Goal: Task Accomplishment & Management: Use online tool/utility

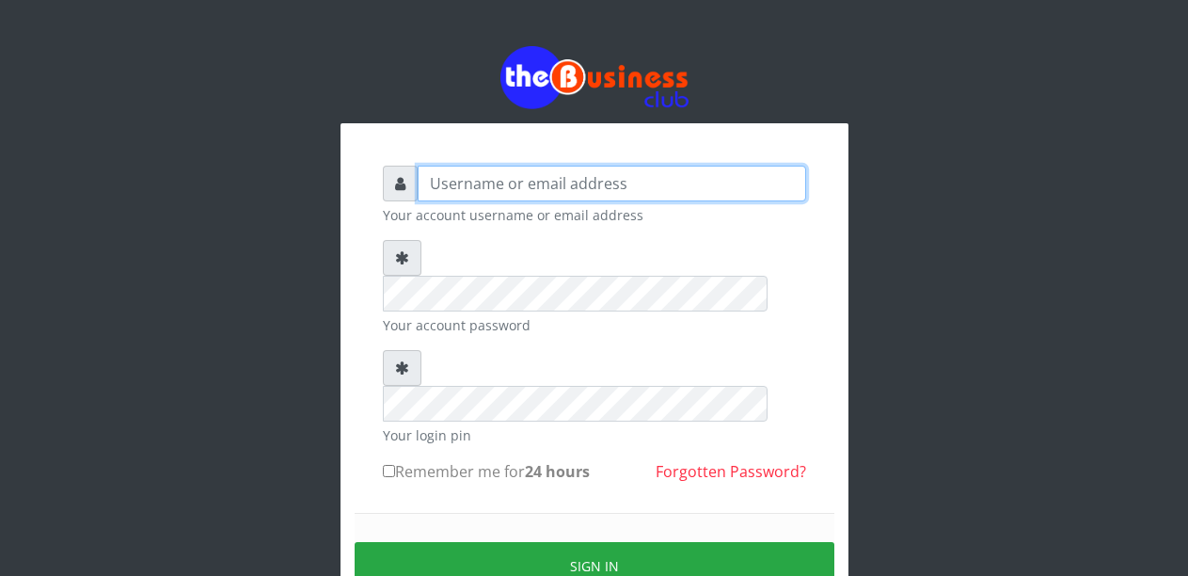
click at [487, 178] on input "text" at bounding box center [612, 184] width 388 height 36
type input "Malamsidi3030"
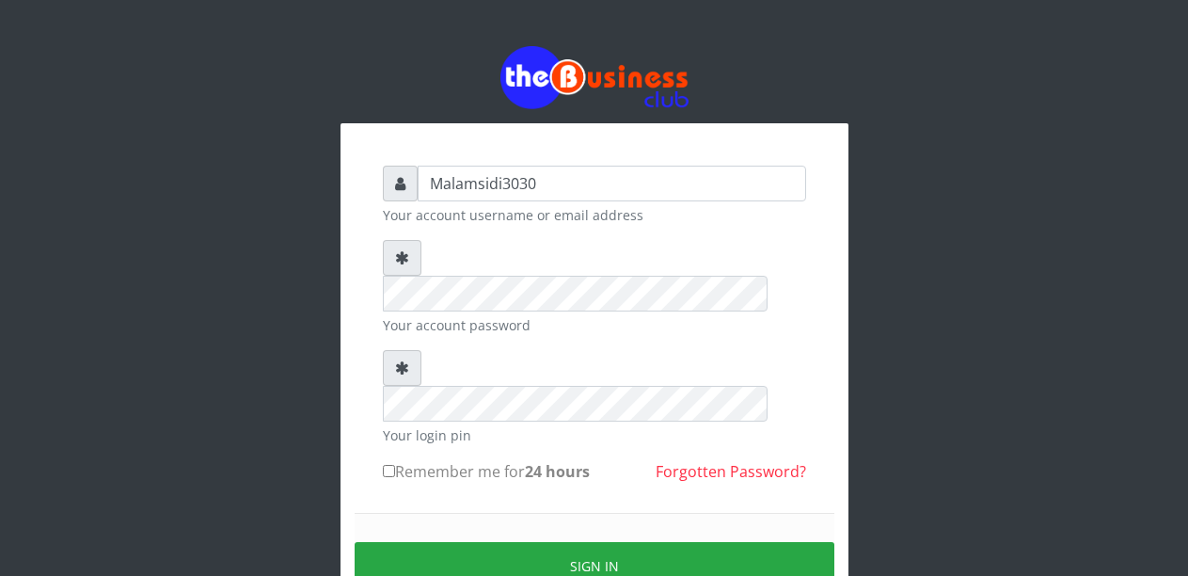
click at [557, 519] on div "Sign in" at bounding box center [595, 566] width 480 height 106
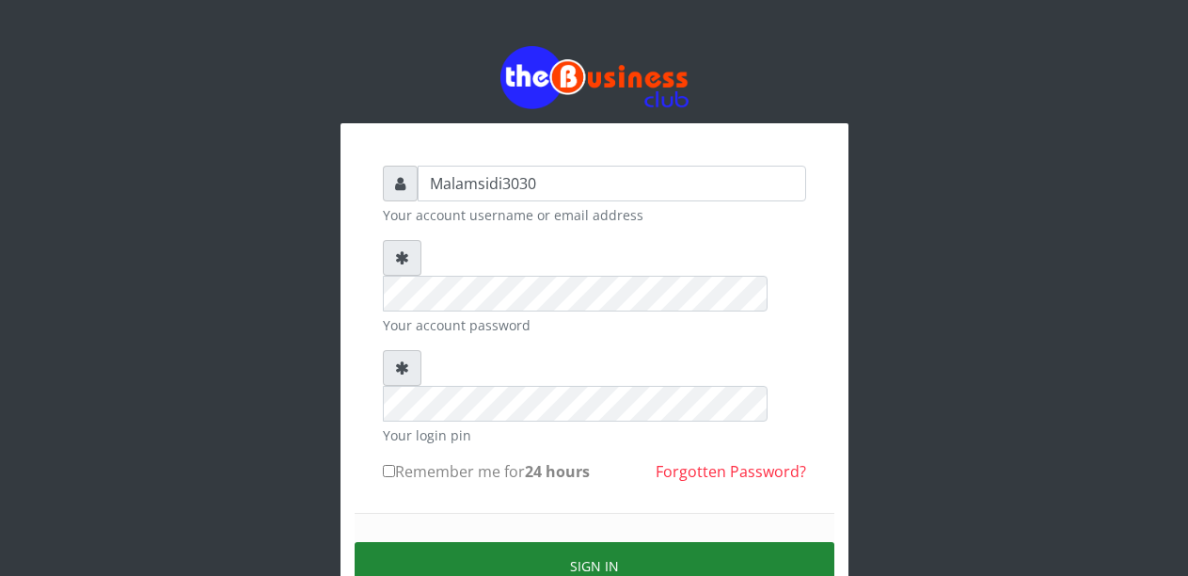
click at [557, 542] on button "Sign in" at bounding box center [595, 566] width 480 height 48
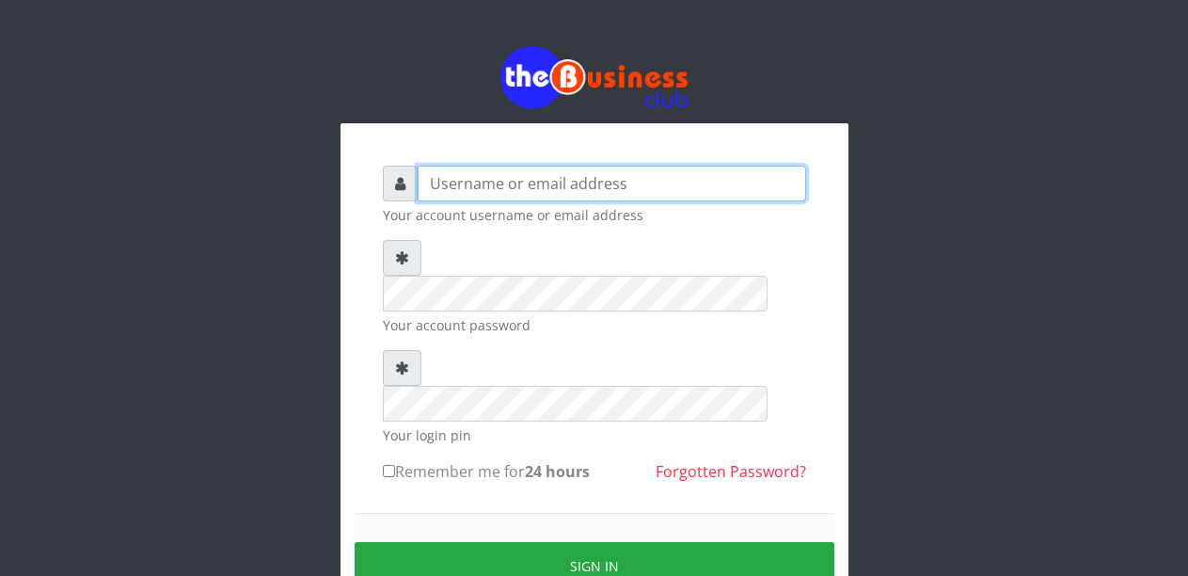
click at [563, 191] on input "text" at bounding box center [612, 184] width 388 height 36
type input "Malamsidi3030"
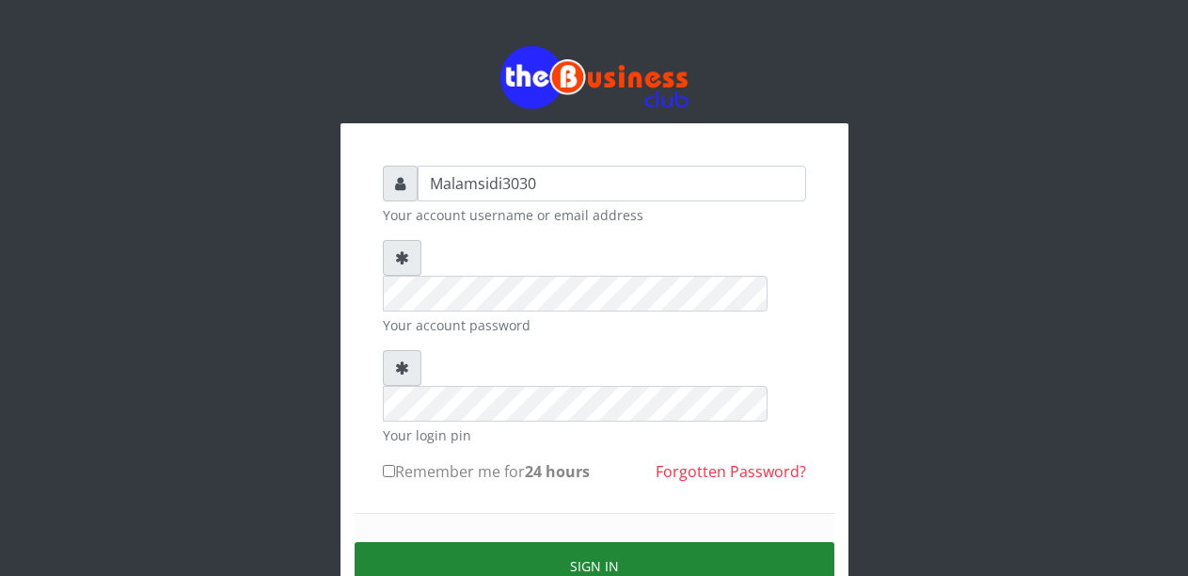
click at [558, 542] on button "Sign in" at bounding box center [595, 566] width 480 height 48
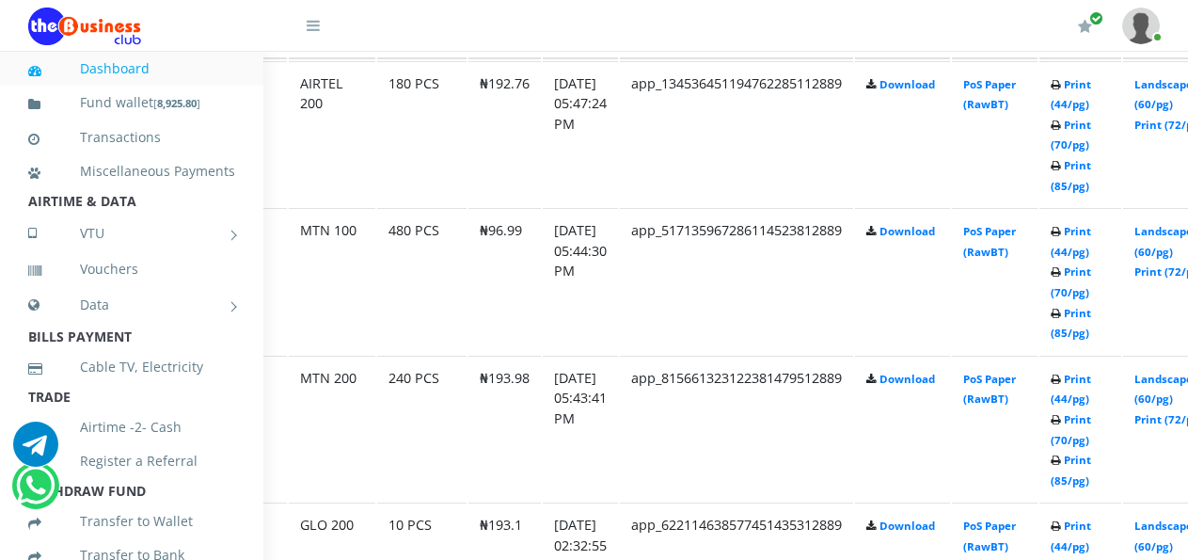
scroll to position [1129, 87]
click at [1166, 235] on link "Landscape (60/pg)" at bounding box center [1162, 241] width 58 height 35
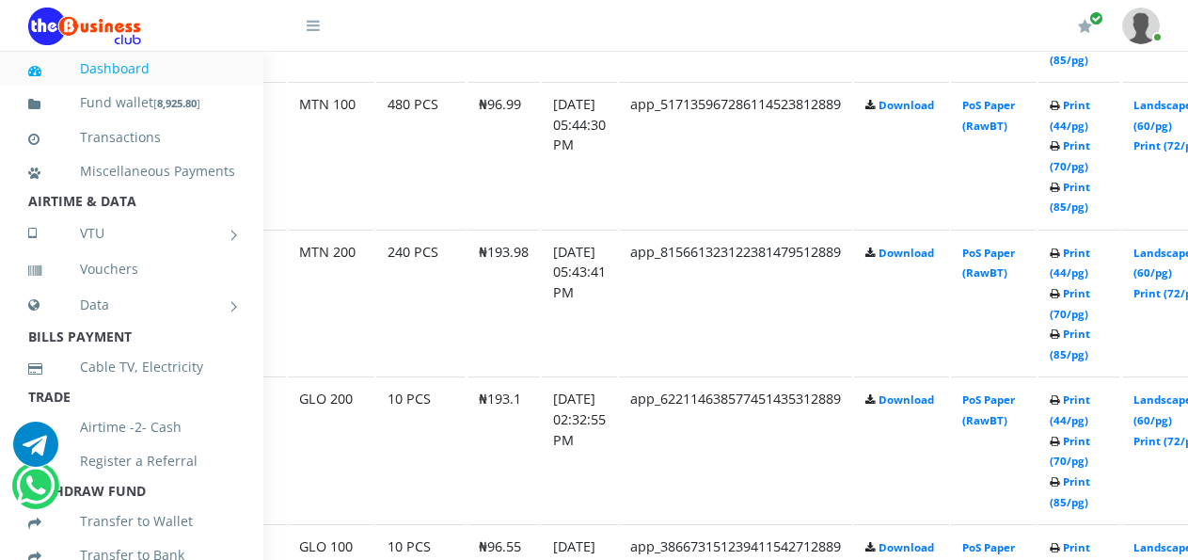
scroll to position [1310, 87]
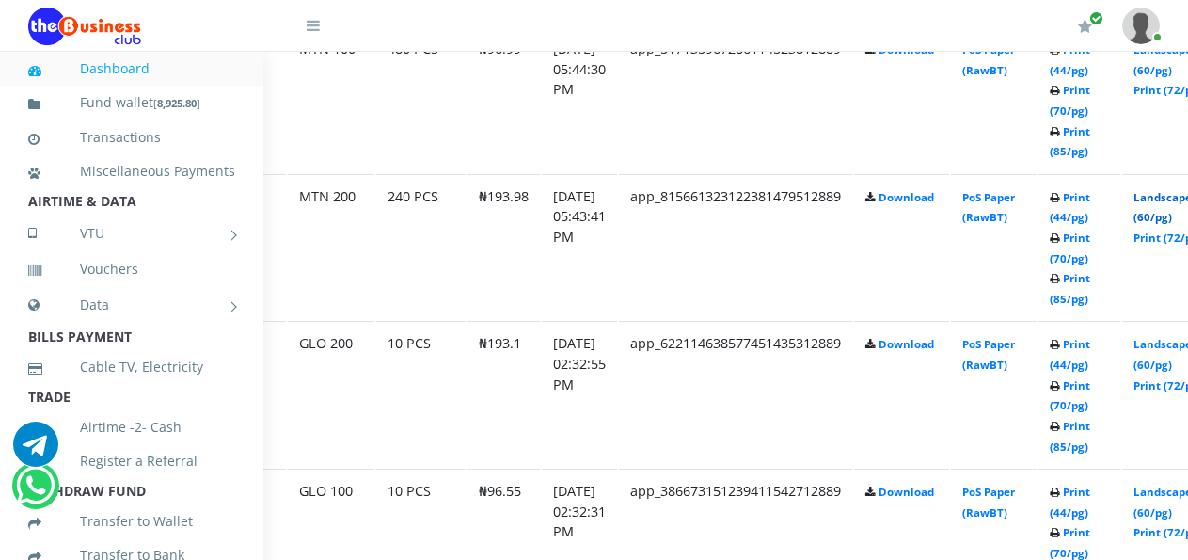
click at [1171, 203] on link "Landscape (60/pg)" at bounding box center [1162, 207] width 58 height 35
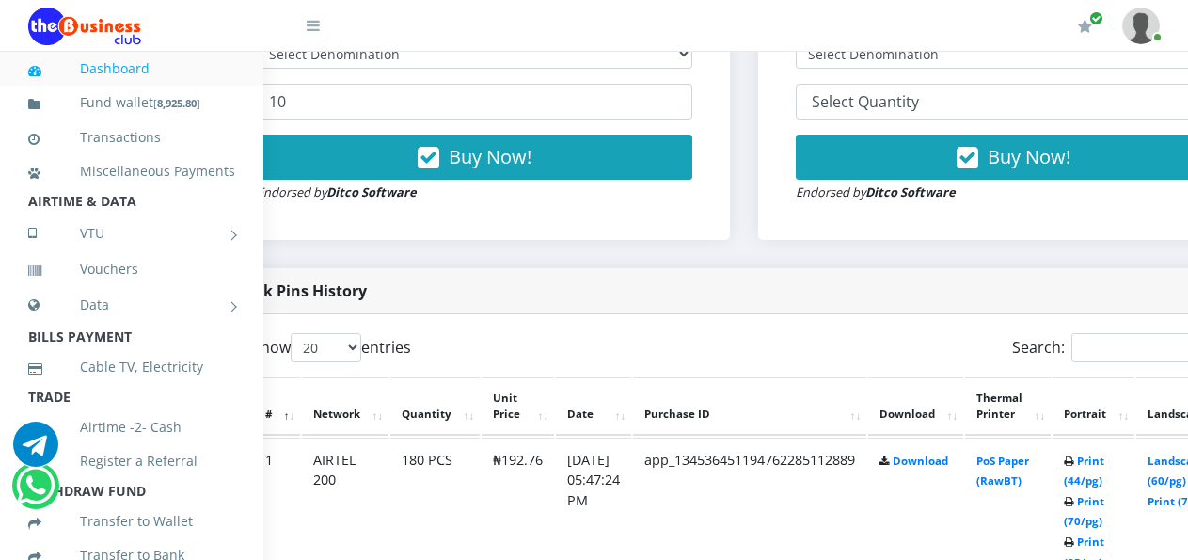
scroll to position [753, 86]
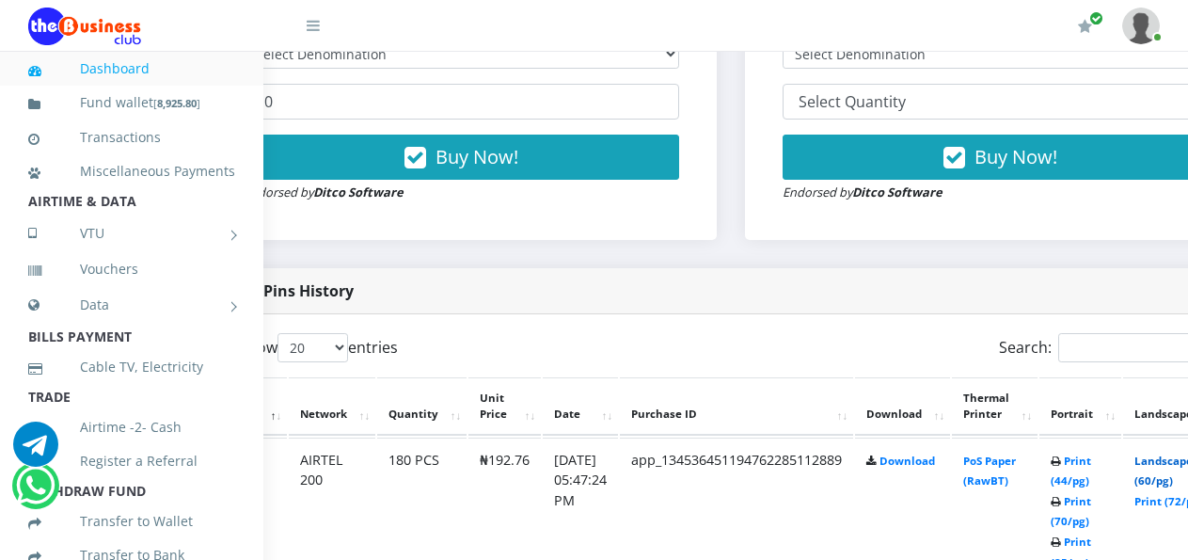
click at [1174, 464] on link "Landscape (60/pg)" at bounding box center [1163, 470] width 58 height 35
click at [1167, 465] on link "Landscape (60/pg)" at bounding box center [1163, 470] width 58 height 35
